Goal: Task Accomplishment & Management: Manage account settings

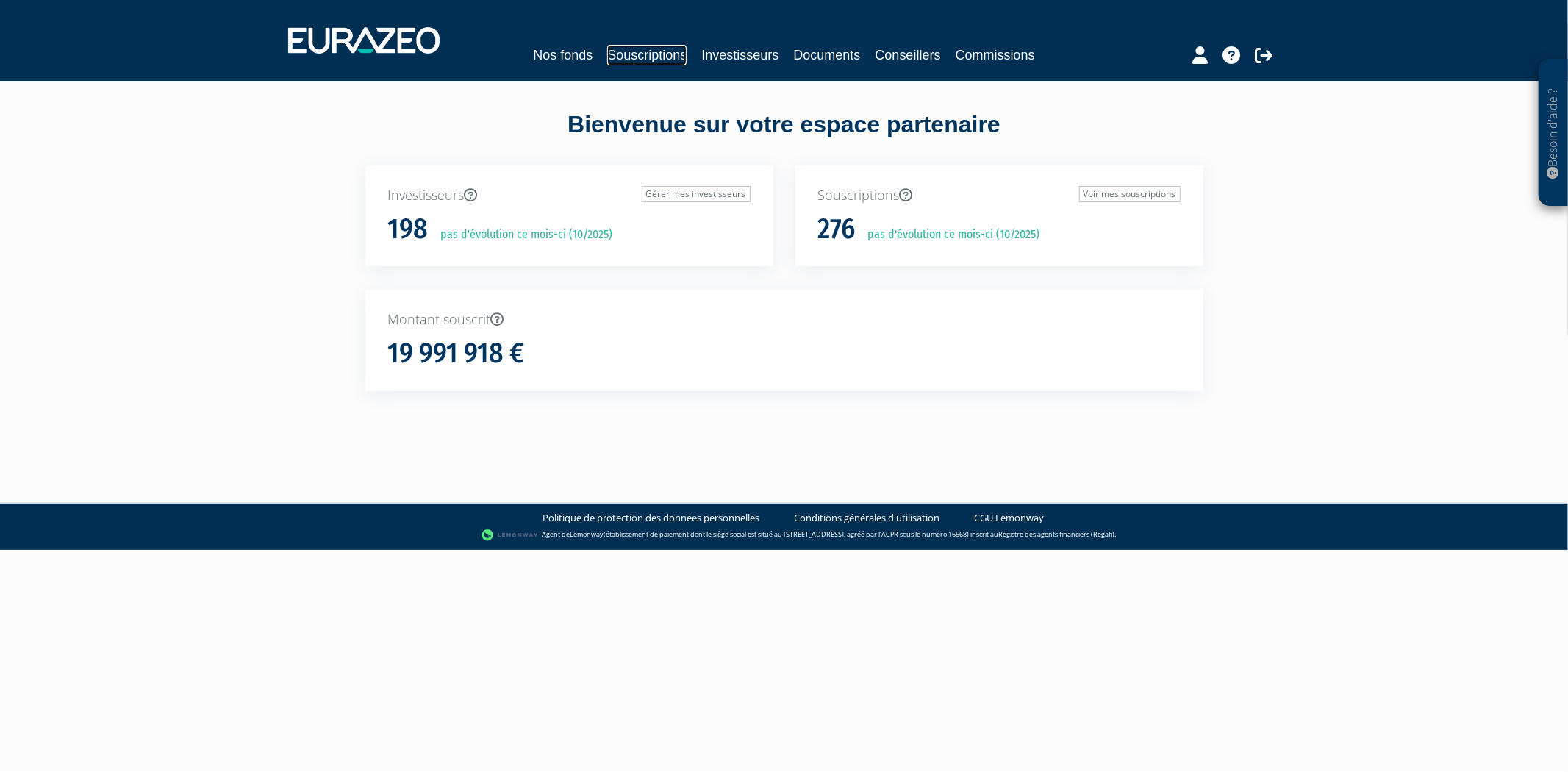
click at [651, 56] on link "Souscriptions" at bounding box center [647, 55] width 79 height 20
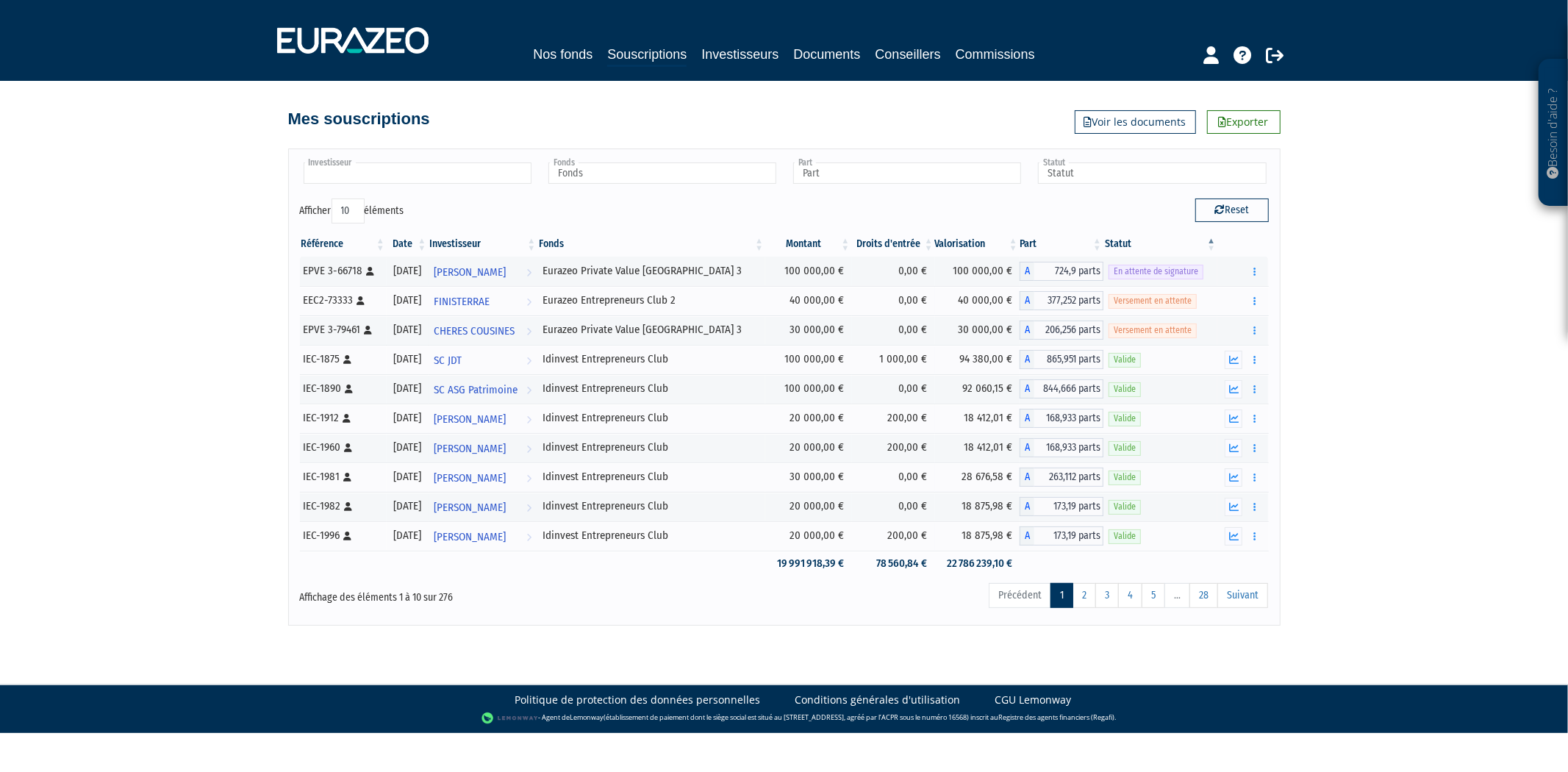
click at [393, 182] on input "text" at bounding box center [417, 172] width 228 height 21
type input "mcb"
click at [409, 194] on li "MCB" at bounding box center [417, 197] width 232 height 19
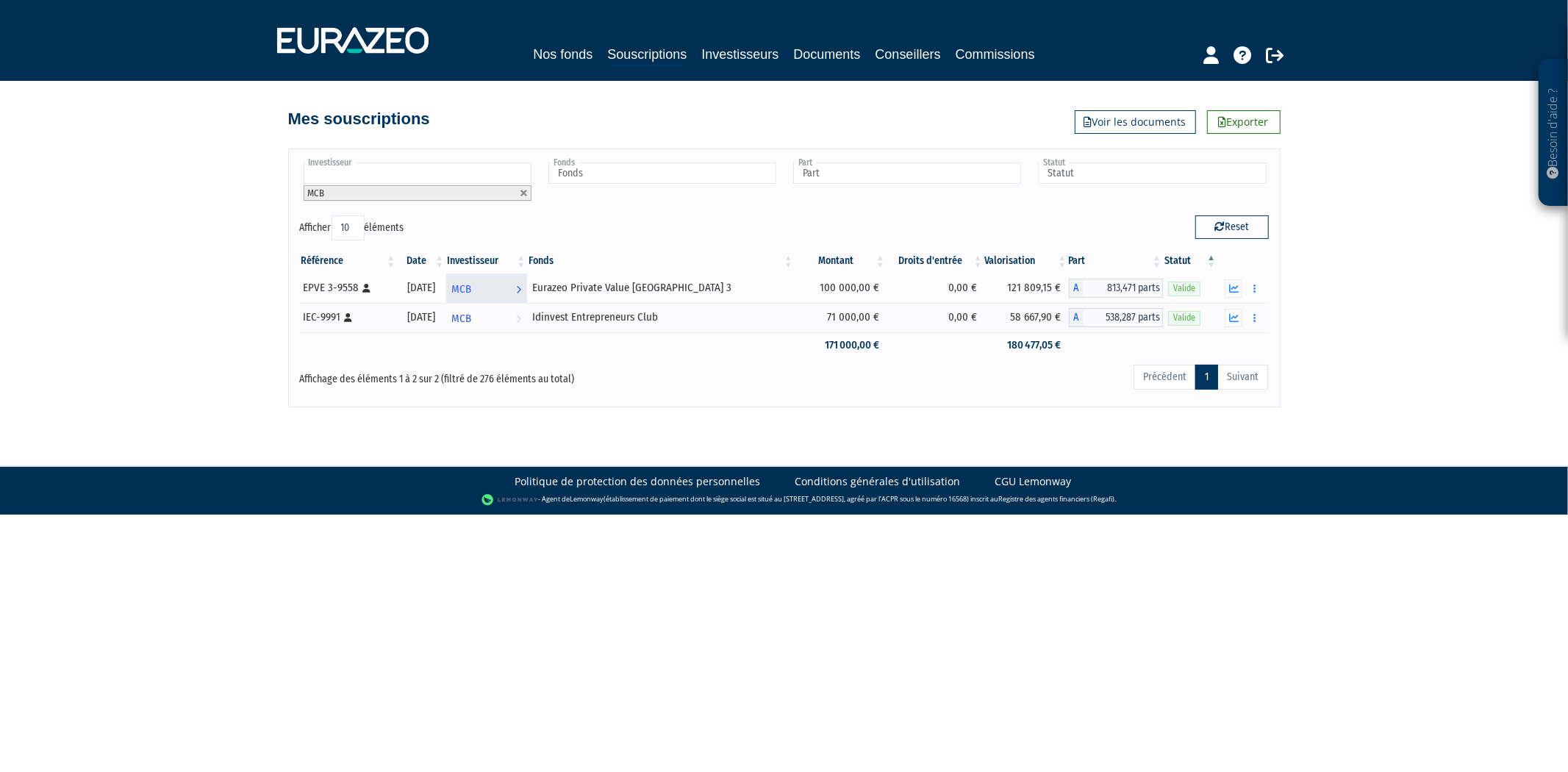
click at [528, 283] on link "MCB Voir l'investisseur" at bounding box center [487, 288] width 82 height 29
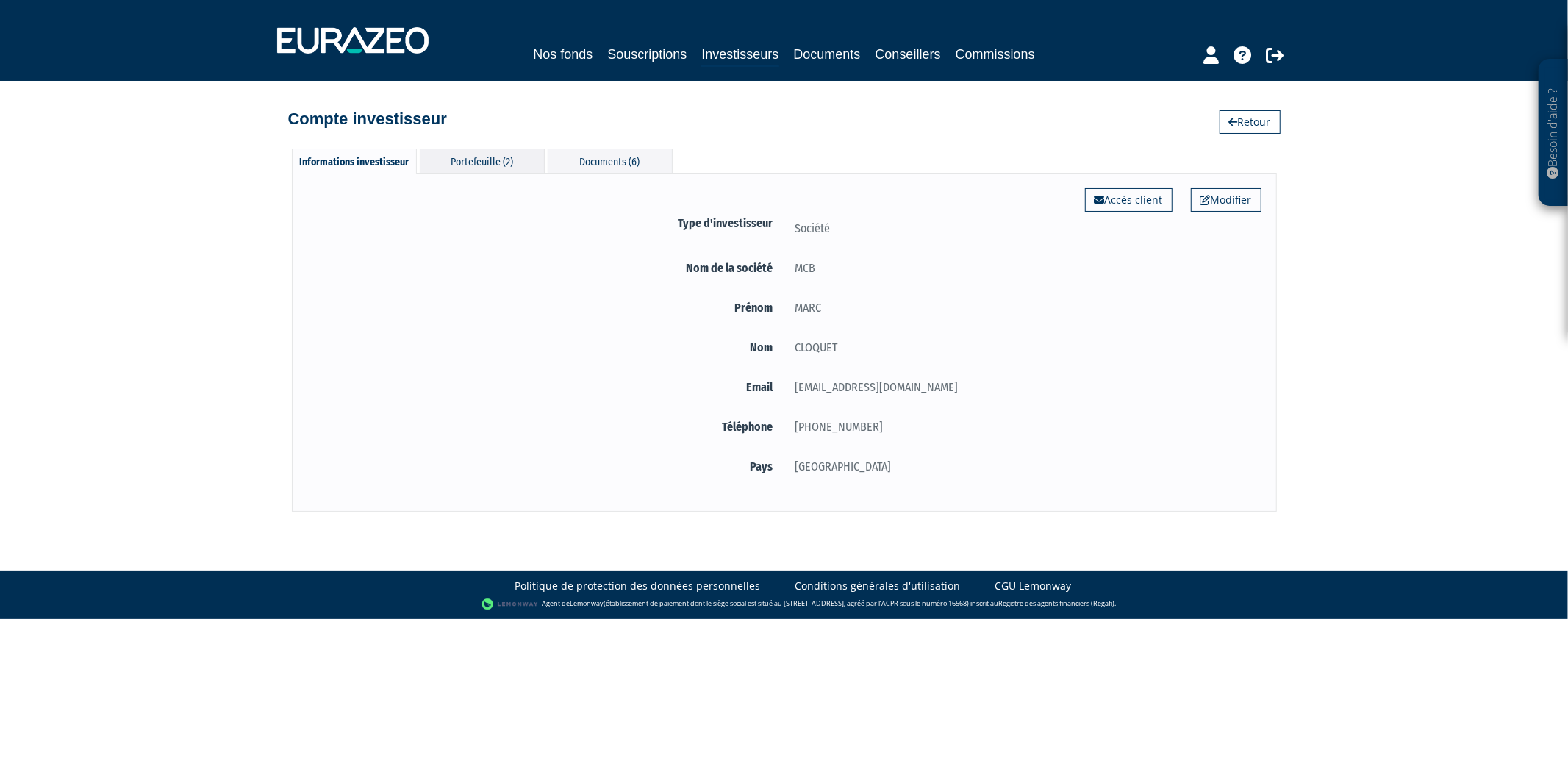
click at [496, 157] on div "Portefeuille (2)" at bounding box center [482, 161] width 125 height 24
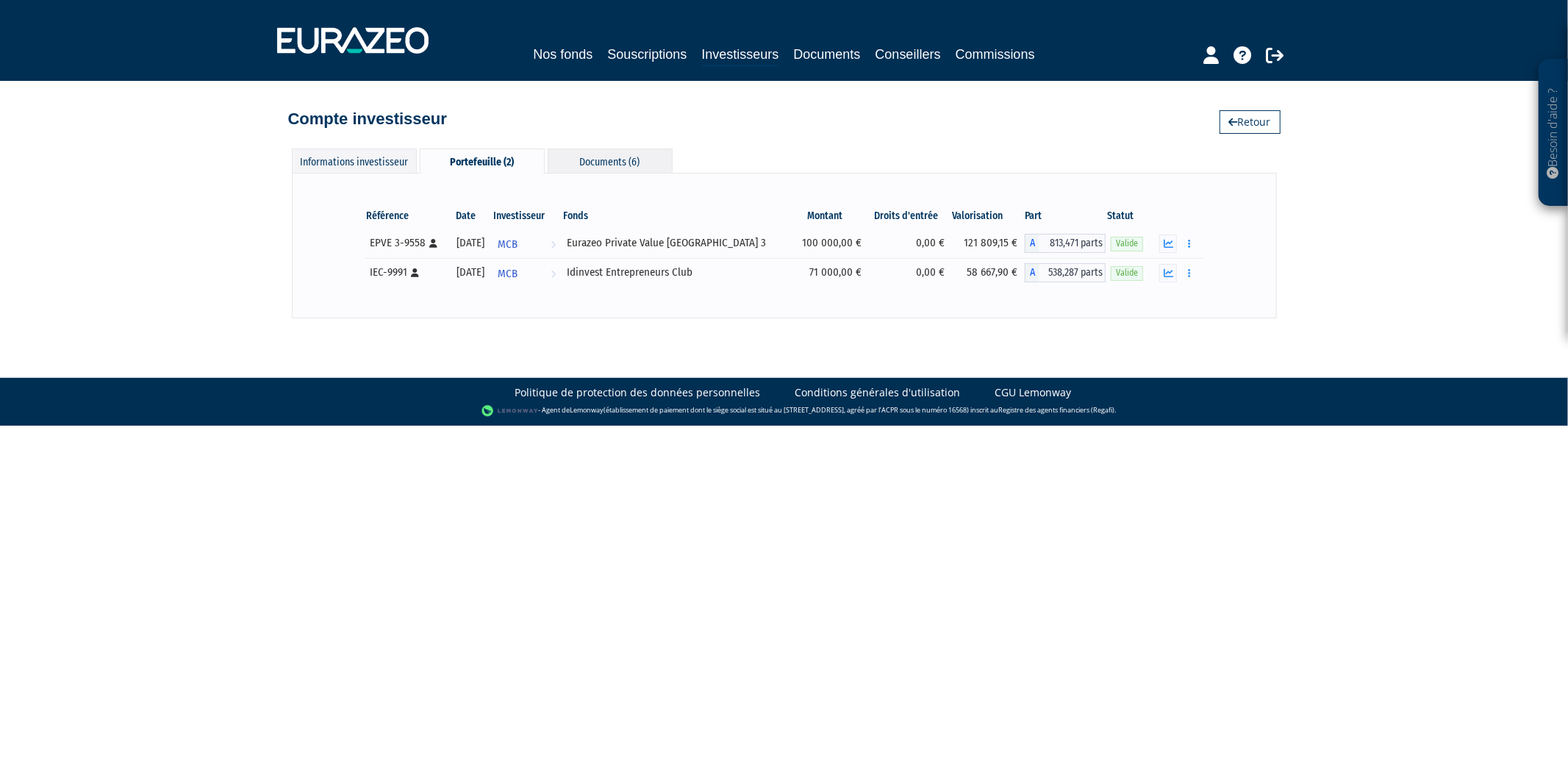
click at [610, 156] on div "Documents (6)" at bounding box center [610, 161] width 125 height 24
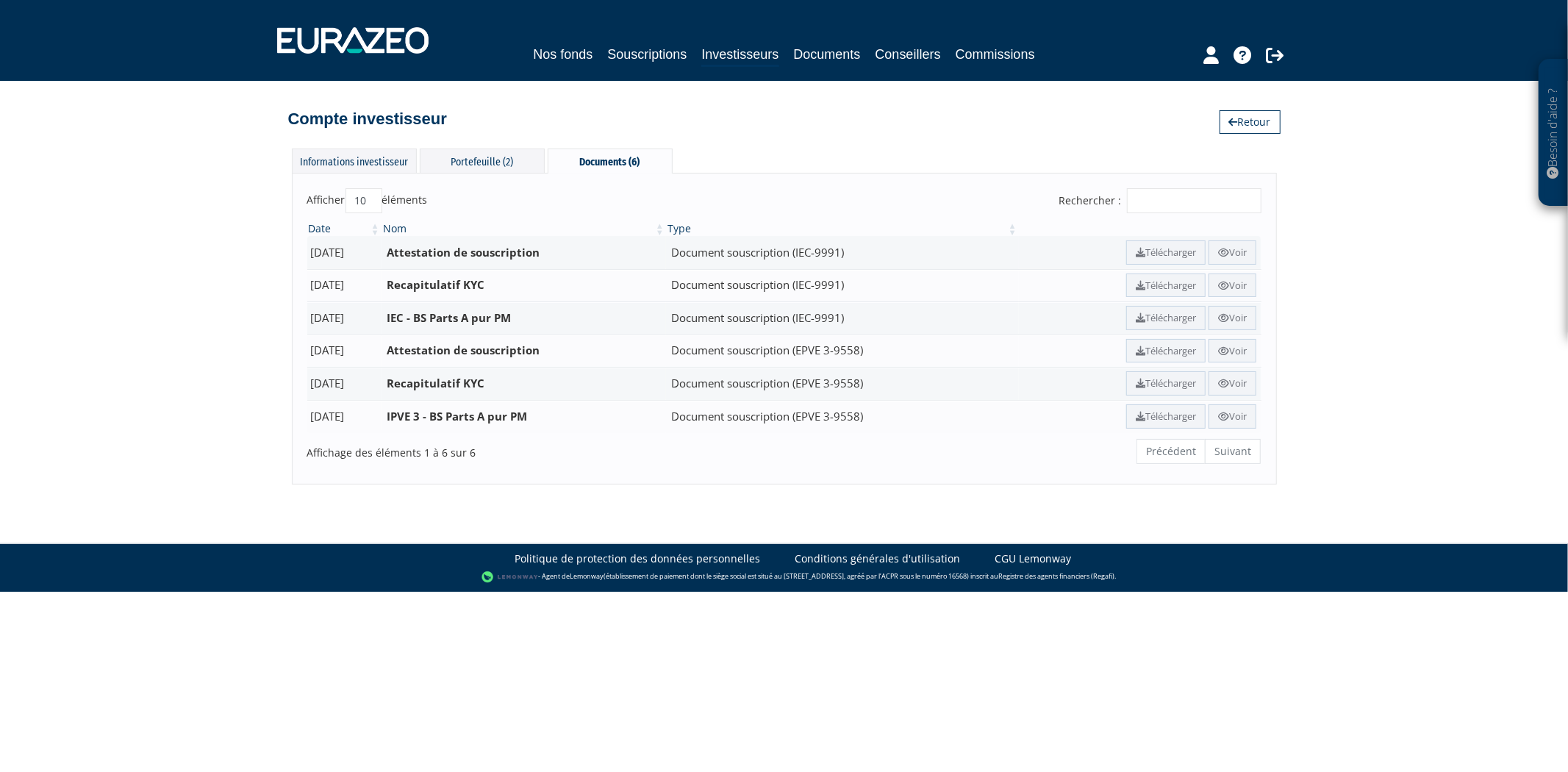
click at [494, 145] on div "Informations investisseur Portefeuille (2) Documents (6) Modifier Accès client …" at bounding box center [784, 309] width 838 height 350
click at [496, 151] on div "Portefeuille (2)" at bounding box center [482, 161] width 125 height 24
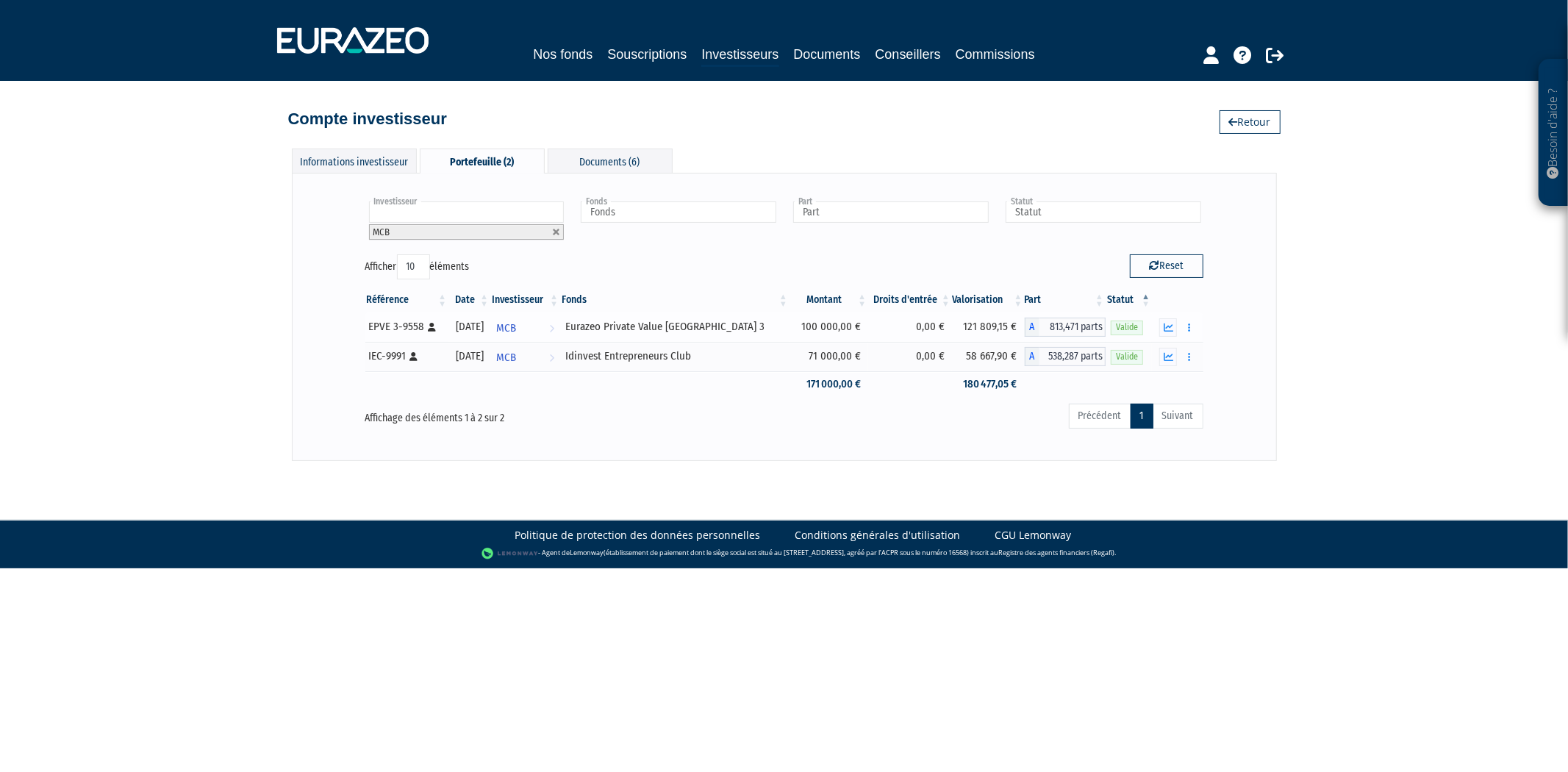
click at [657, 324] on div "Eurazeo Private Value [GEOGRAPHIC_DATA] 3" at bounding box center [674, 327] width 219 height 15
click at [1191, 326] on button "button" at bounding box center [1188, 328] width 18 height 19
click at [1168, 330] on icon "button" at bounding box center [1168, 327] width 9 height 9
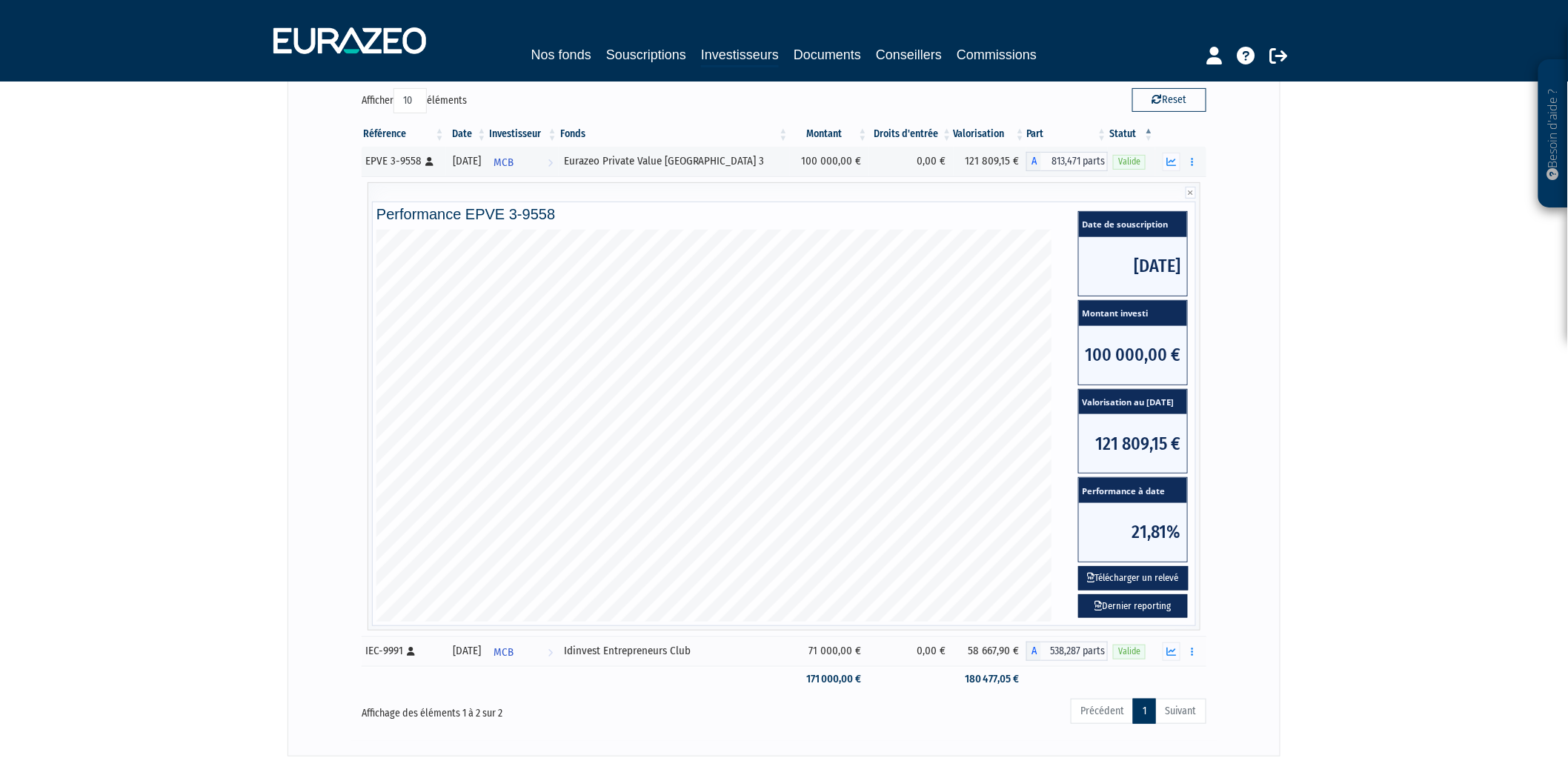
scroll to position [255, 0]
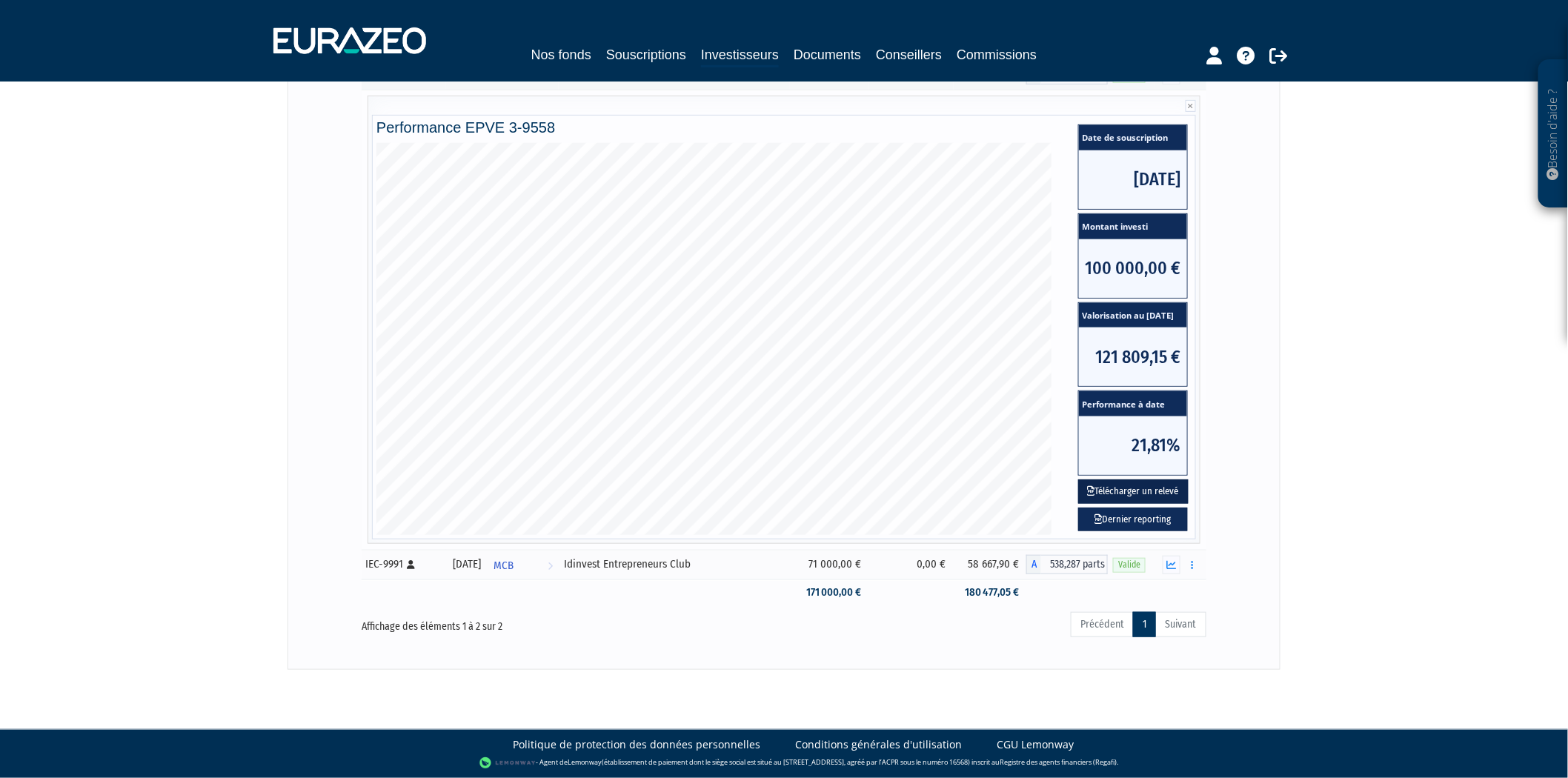
click at [1159, 493] on button "Télécharger un relevé" at bounding box center [1133, 492] width 110 height 25
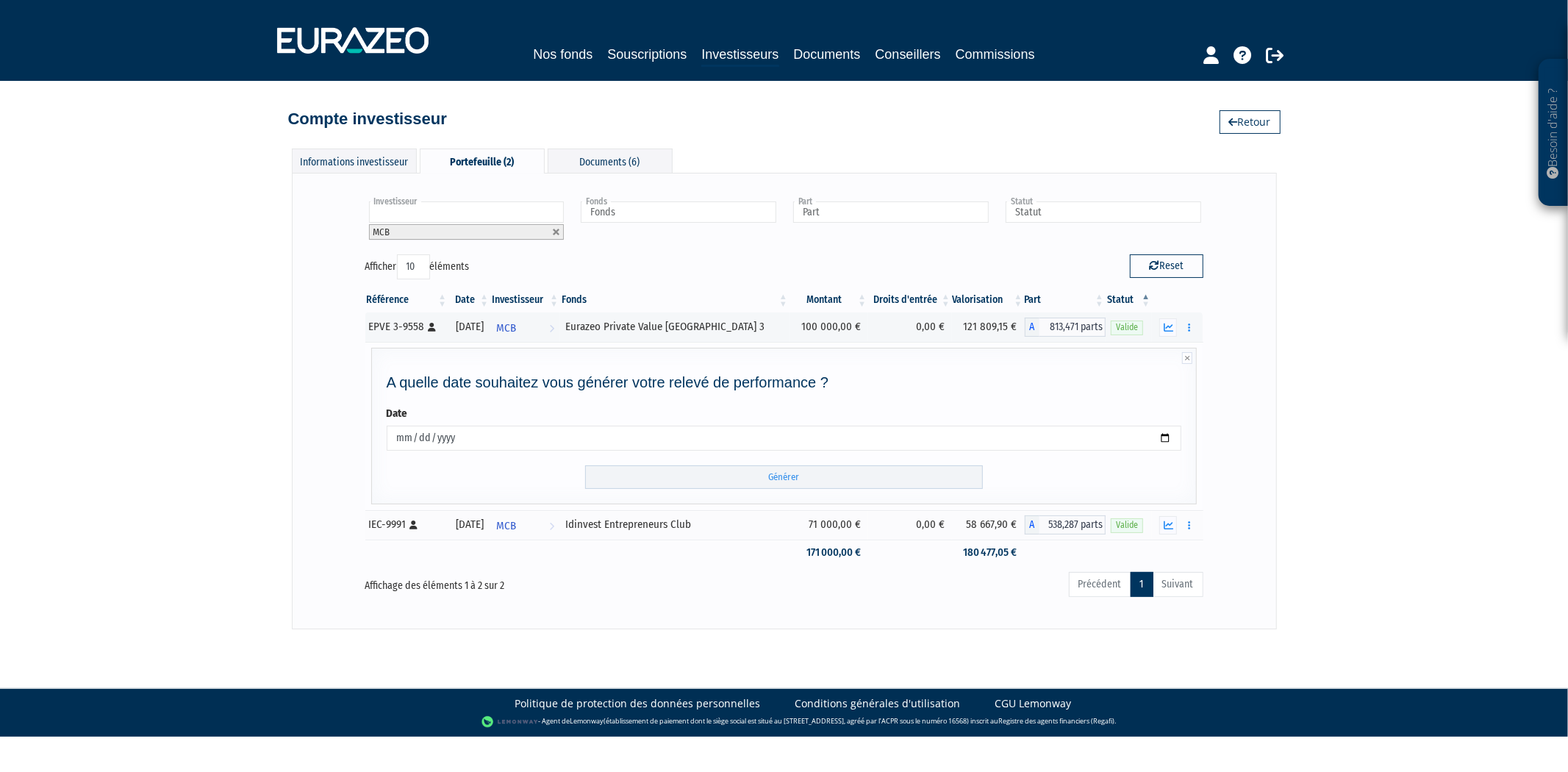
click at [850, 431] on input "2025-10-06" at bounding box center [784, 438] width 795 height 25
type input "2025-10-31"
click at [729, 477] on input "Générer" at bounding box center [784, 478] width 398 height 24
type input "2025-06-30"
click at [747, 481] on input "Générer" at bounding box center [784, 478] width 398 height 24
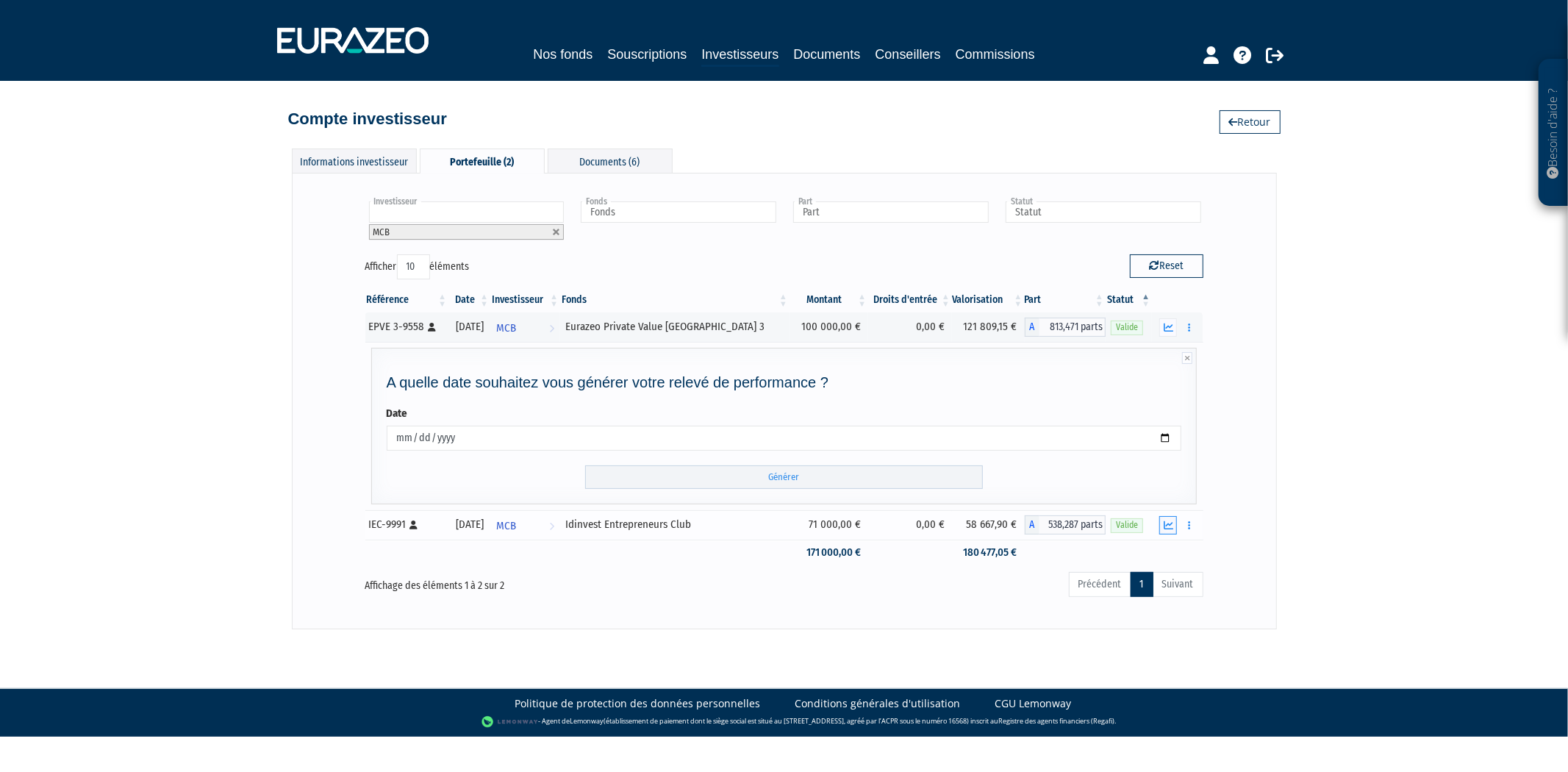
drag, startPoint x: 1173, startPoint y: 539, endPoint x: 1164, endPoint y: 524, distance: 17.5
click at [1169, 531] on tbody "EPVE 3-9558 [Français] Personne physique 25/11/2022 MCB Voir l'investisseur Eur…" at bounding box center [784, 439] width 838 height 253
click at [1166, 525] on icon "button" at bounding box center [1168, 525] width 9 height 9
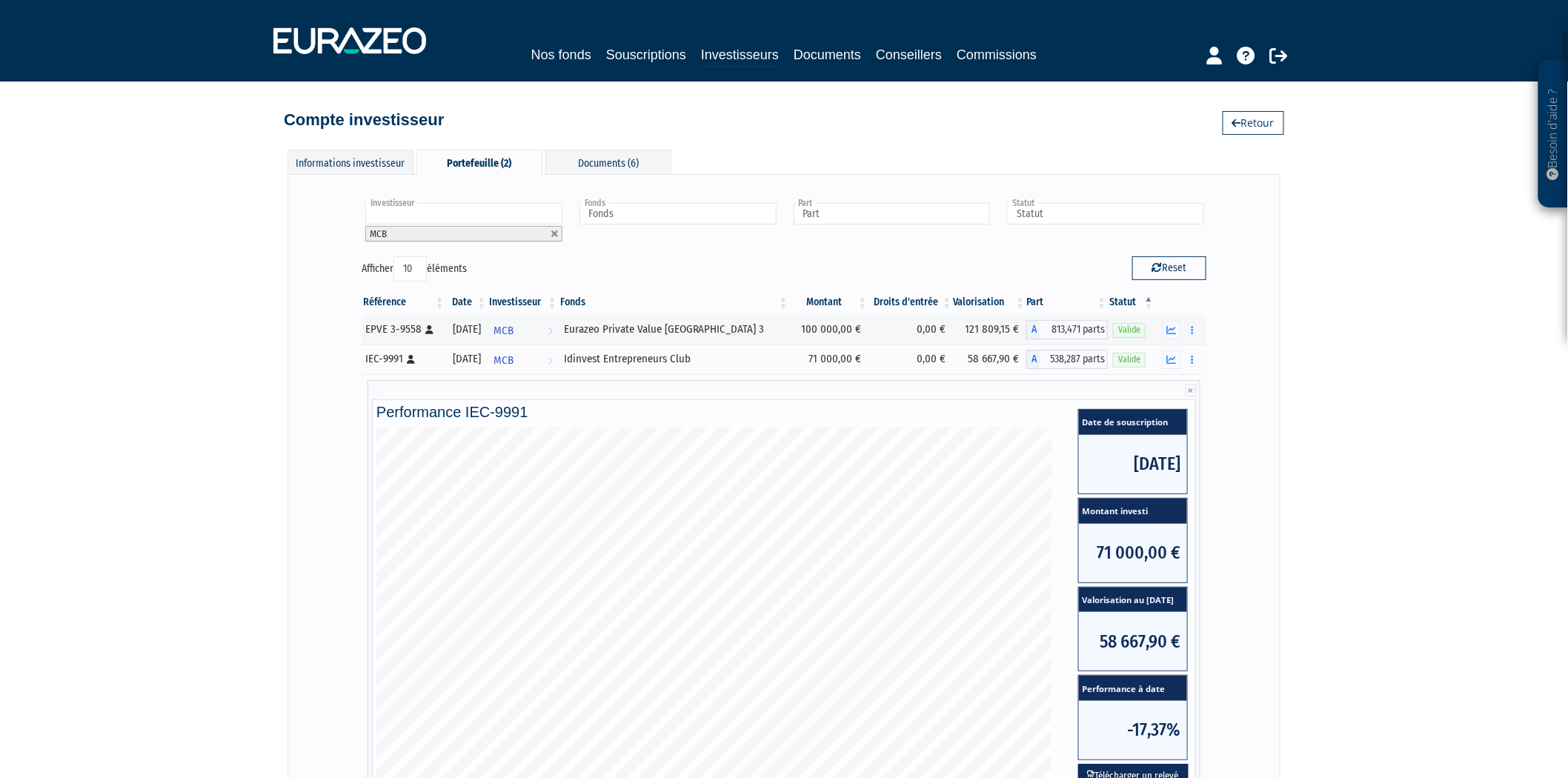
click at [1266, 391] on div "Investisseur MCB MCB Fonds Idinvest Entrepreneurs Club Eurazeo Private Value Eu…" at bounding box center [784, 548] width 993 height 750
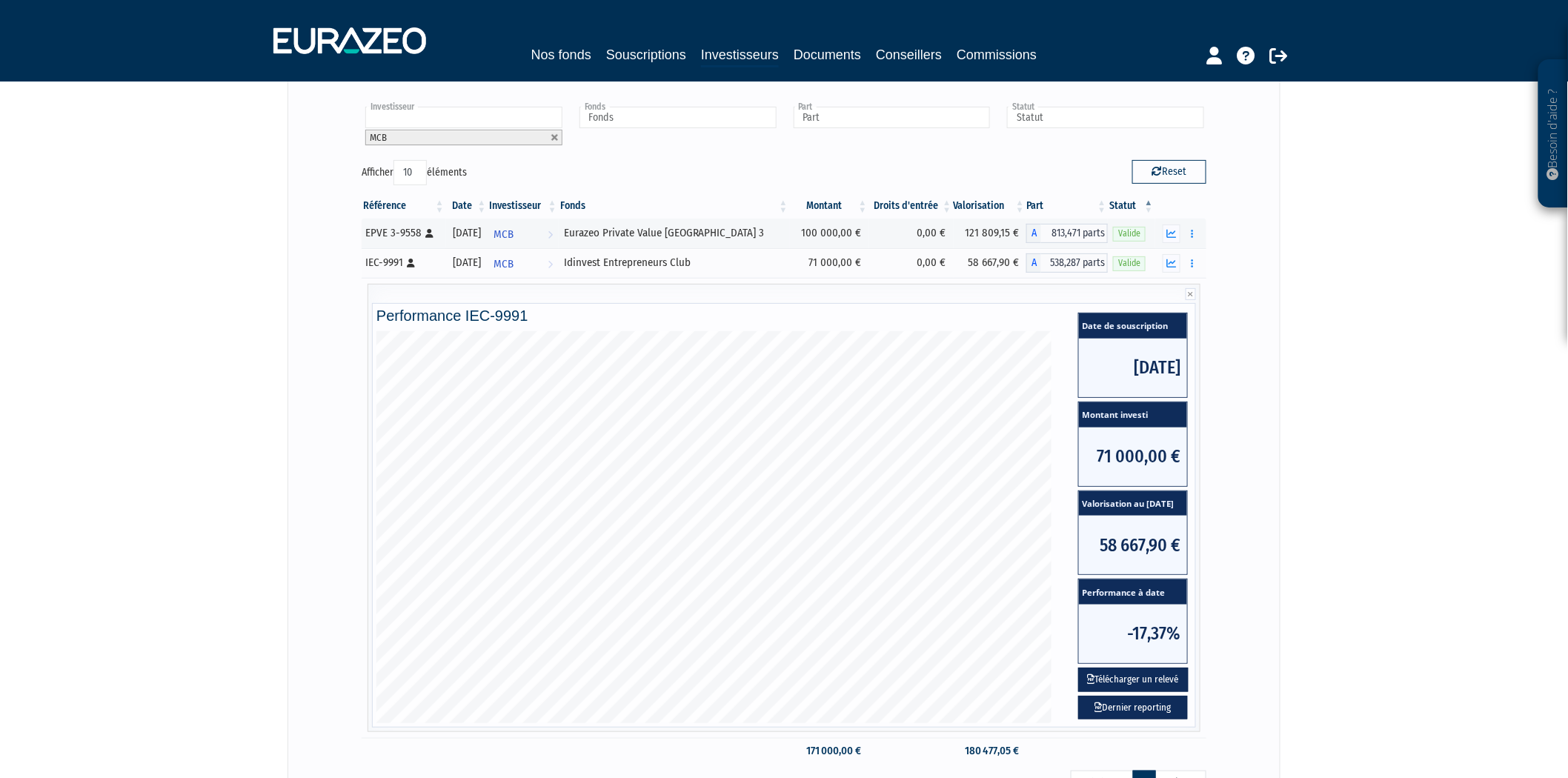
scroll to position [255, 0]
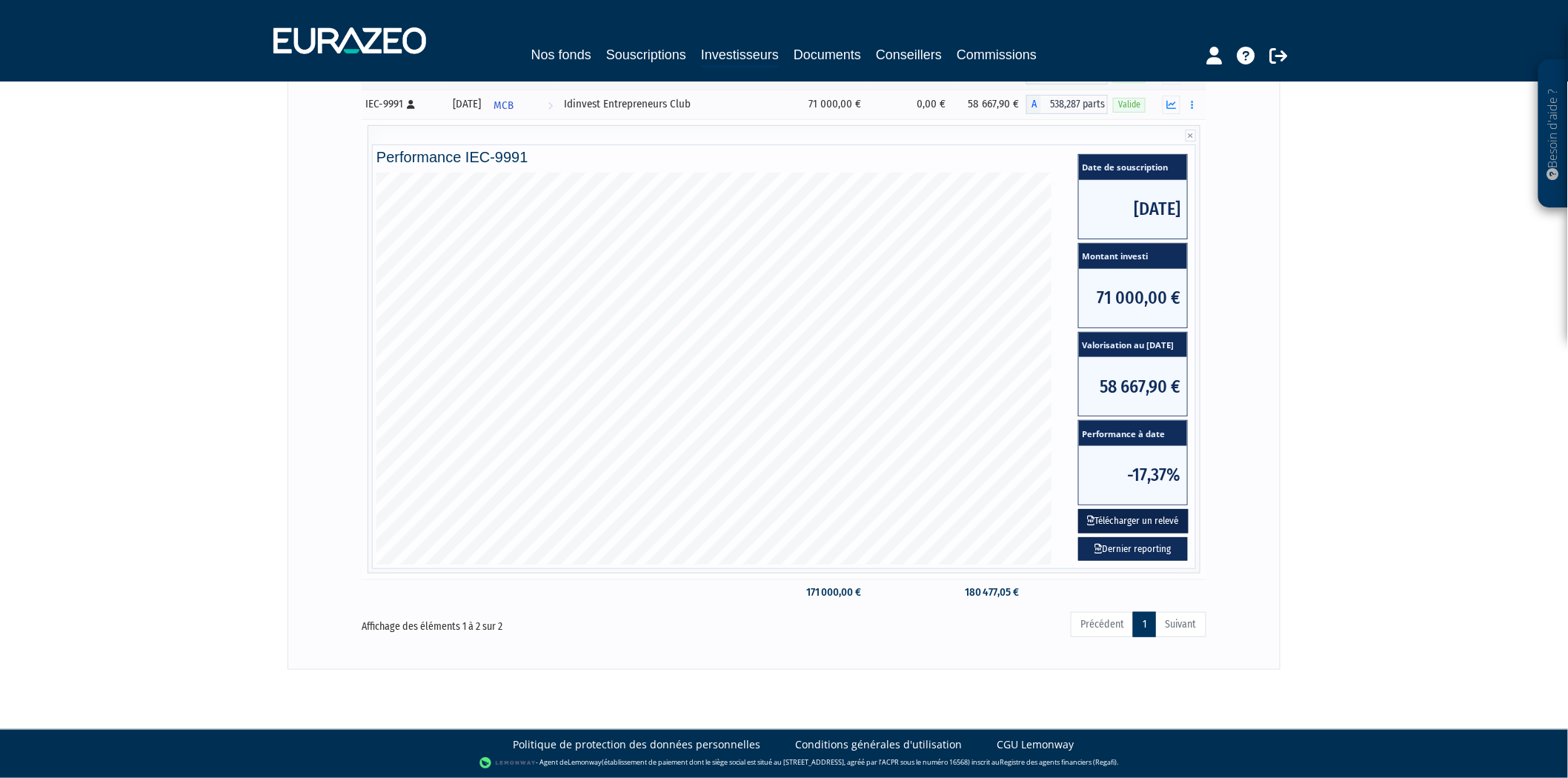
click at [1129, 524] on button "Télécharger un relevé" at bounding box center [1133, 521] width 110 height 25
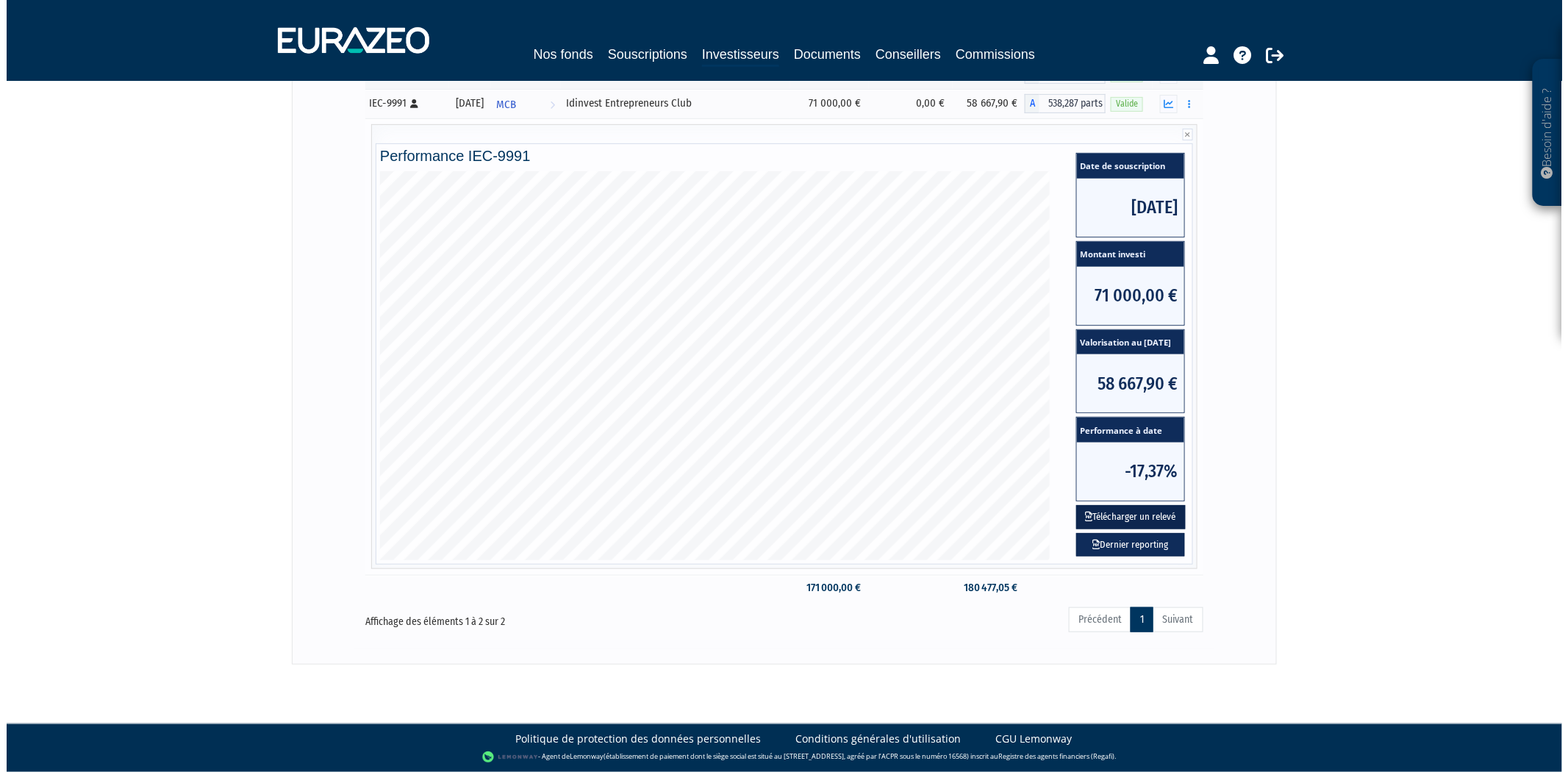
scroll to position [0, 0]
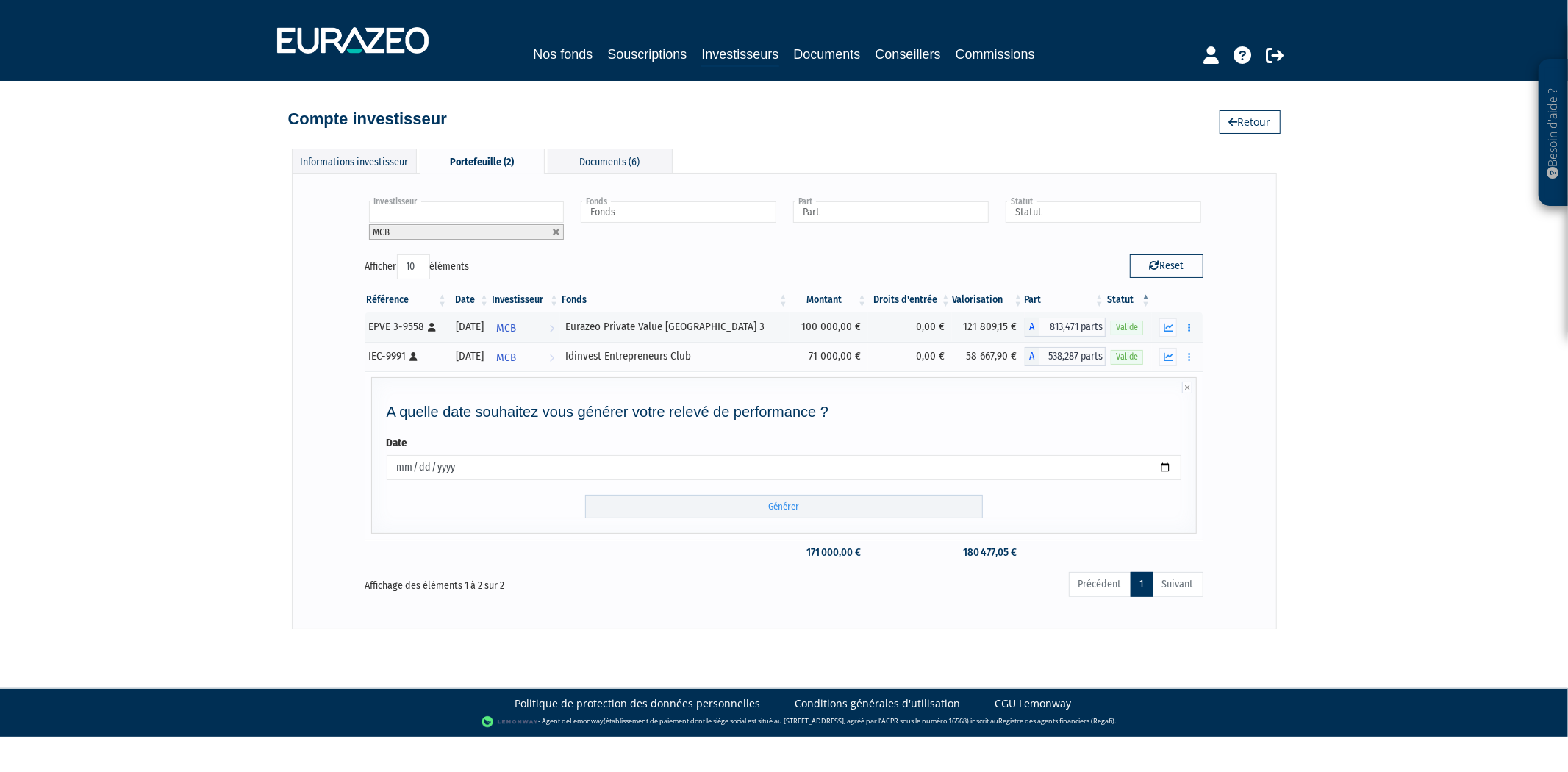
click at [728, 459] on input "2025-10-06" at bounding box center [784, 468] width 795 height 25
type input "2025-10-30"
type input "2025-06-30"
click at [780, 502] on input "Générer" at bounding box center [784, 506] width 398 height 24
